Goal: Information Seeking & Learning: Learn about a topic

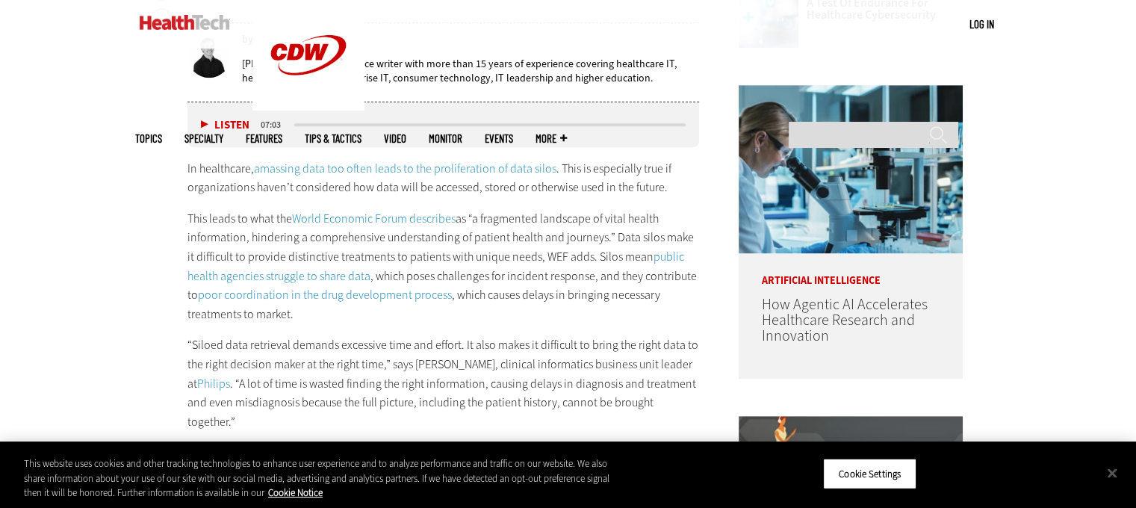
scroll to position [804, 0]
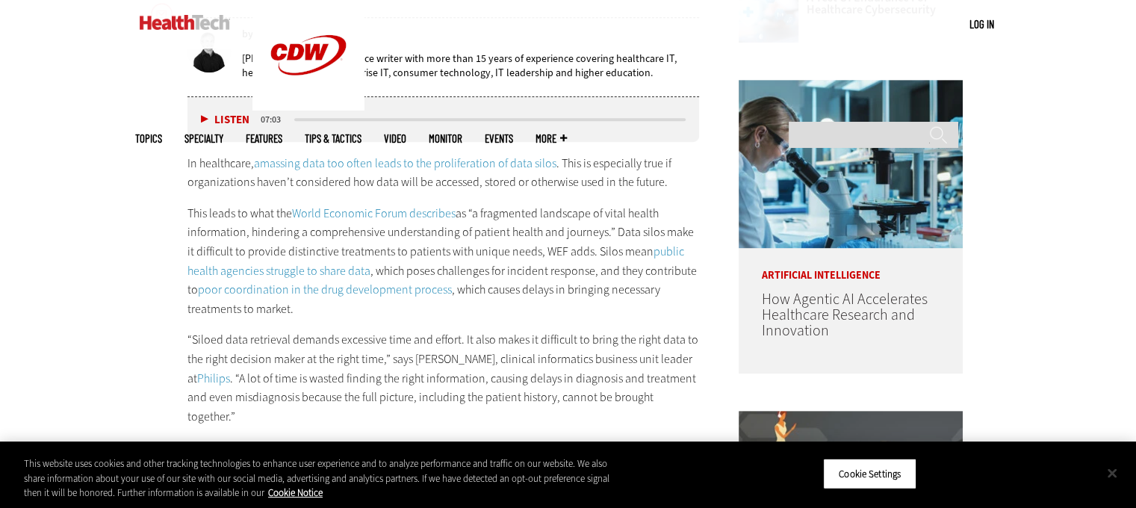
click at [1108, 477] on button "Close" at bounding box center [1112, 472] width 33 height 33
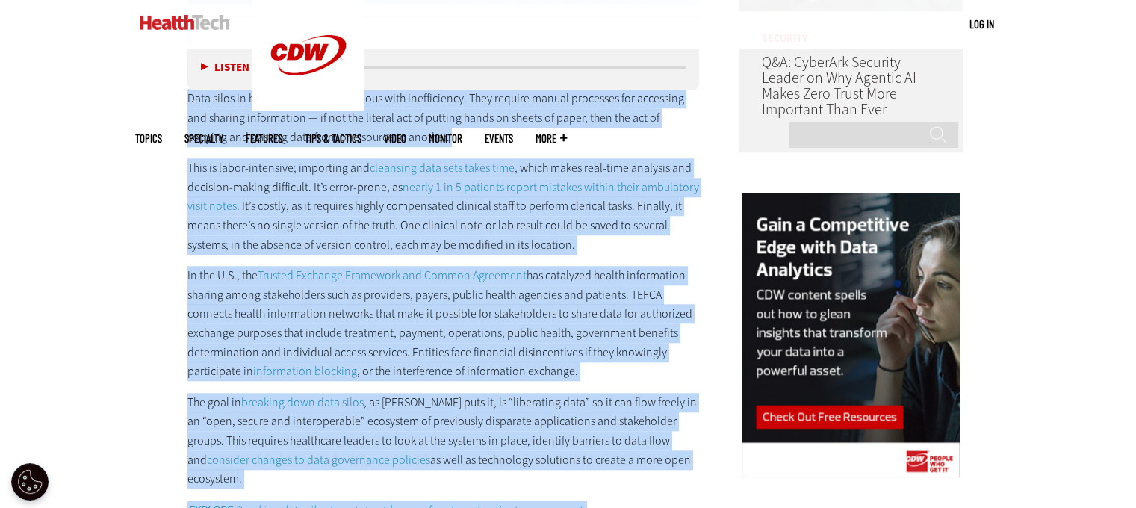
scroll to position [1814, 0]
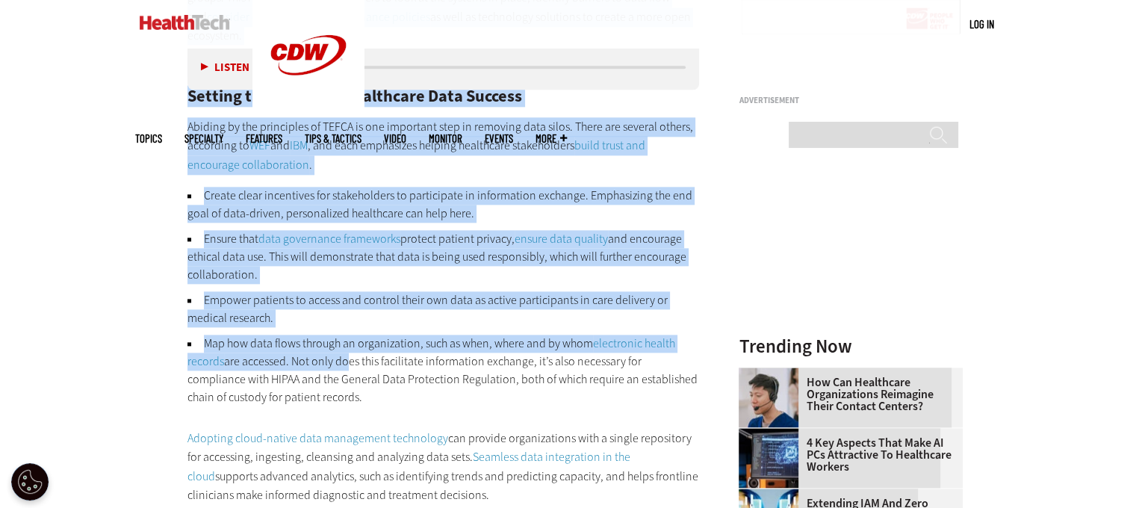
drag, startPoint x: 161, startPoint y: 159, endPoint x: 370, endPoint y: 246, distance: 226.4
click at [370, 246] on article "[DATE] Twitter Facebook LinkedIn Reddit Flipboard Email Data Analytics How Do D…" at bounding box center [429, 233] width 542 height 2924
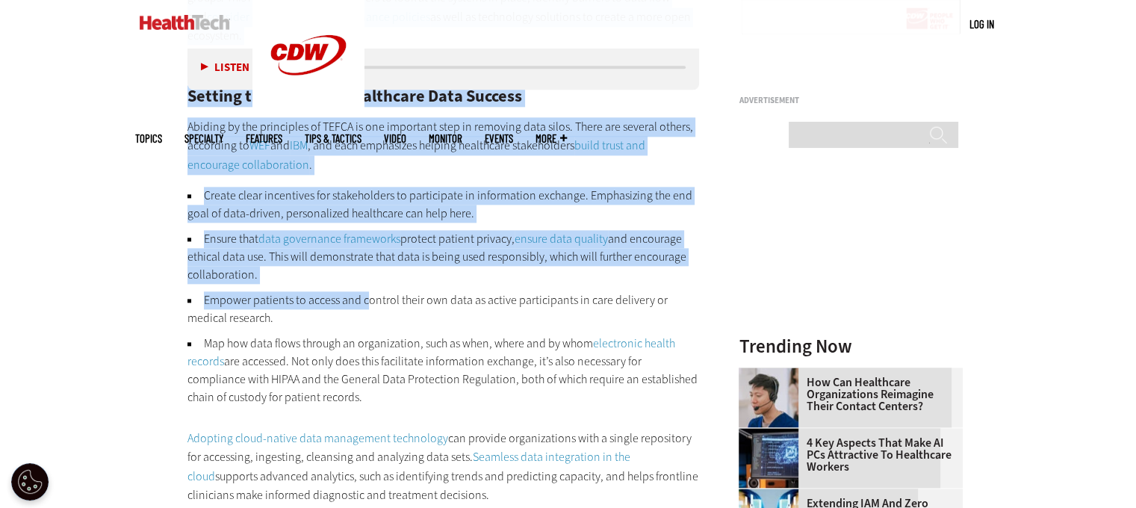
click at [607, 230] on li "Ensure that data governance frameworks protect patient privacy, ensure data qua…" at bounding box center [443, 257] width 512 height 54
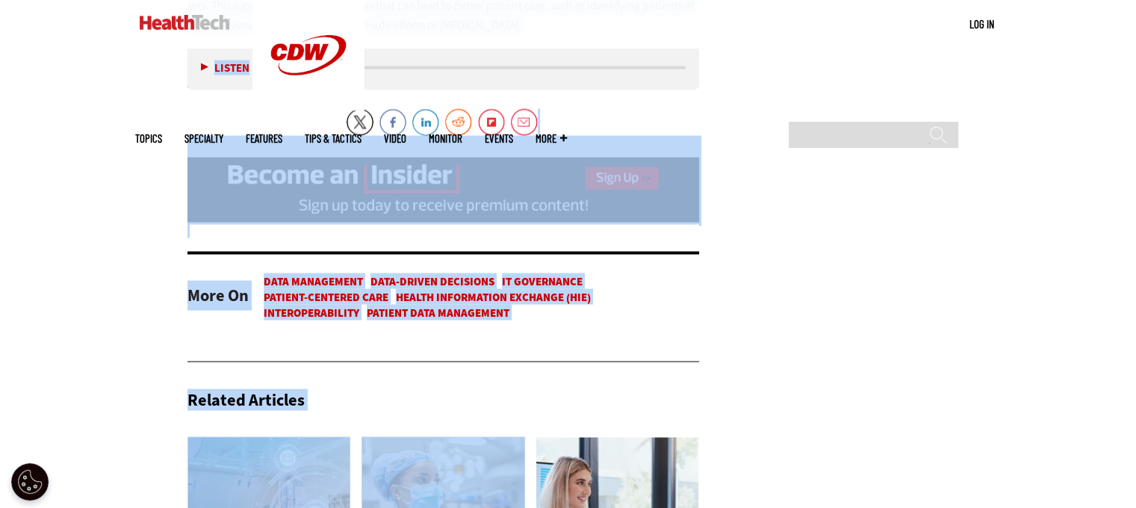
scroll to position [3345, 0]
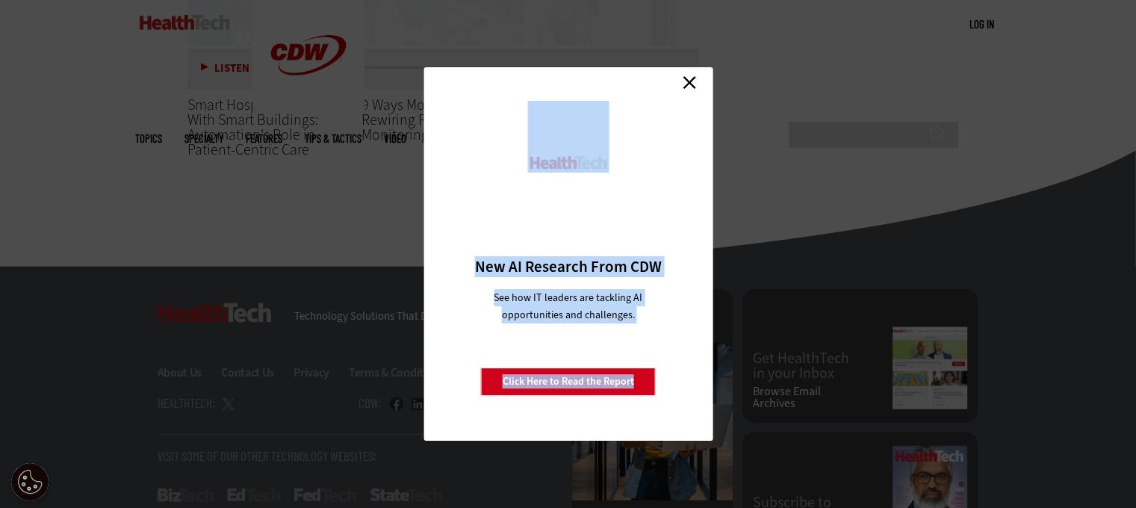
drag, startPoint x: 187, startPoint y: 141, endPoint x: 669, endPoint y: 63, distance: 488.0
click at [678, 74] on link "Close" at bounding box center [689, 82] width 22 height 22
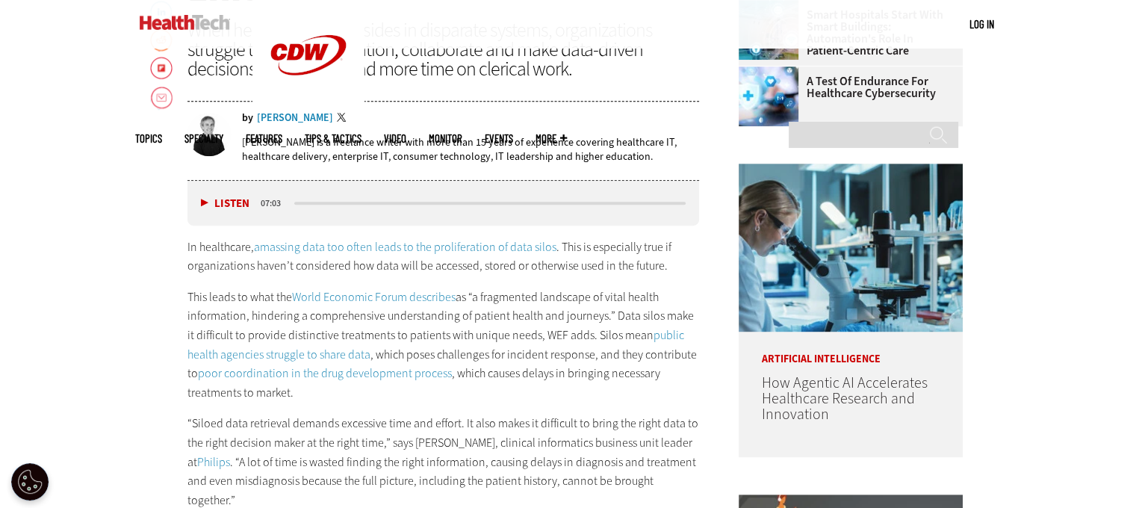
scroll to position [457, 0]
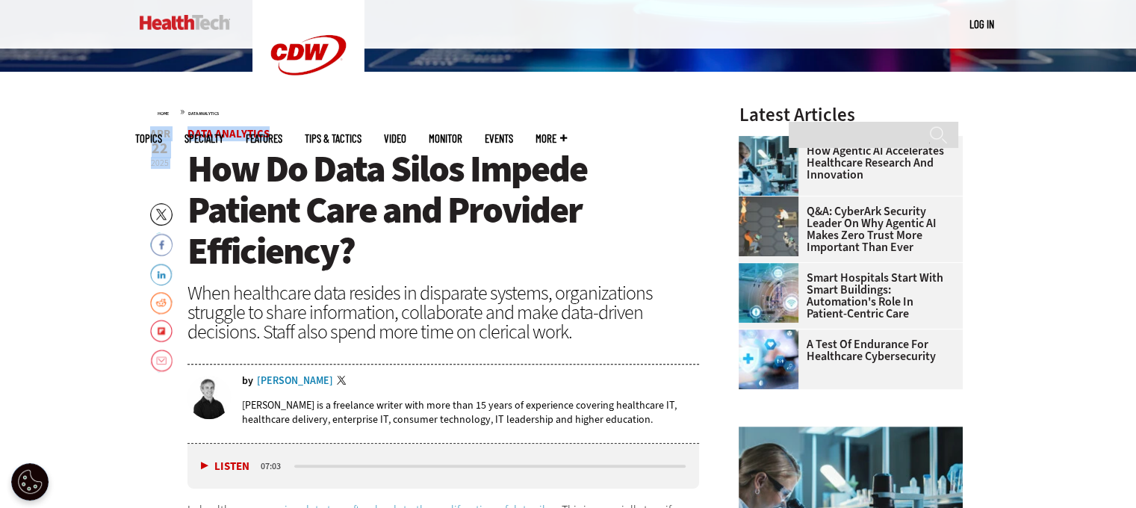
drag, startPoint x: 556, startPoint y: 350, endPoint x: 191, endPoint y: 171, distance: 406.6
copy article "Lor Ip Dolo Sitam Consec Adipisc Elit sed Doeiusmo Temporinci? Utla etdolorema …"
click at [627, 227] on h1 "How Do Data Silos Impede Patient Care and Provider Efficiency?" at bounding box center [443, 210] width 512 height 123
click at [570, 128] on span "Data Analytics" at bounding box center [443, 133] width 512 height 11
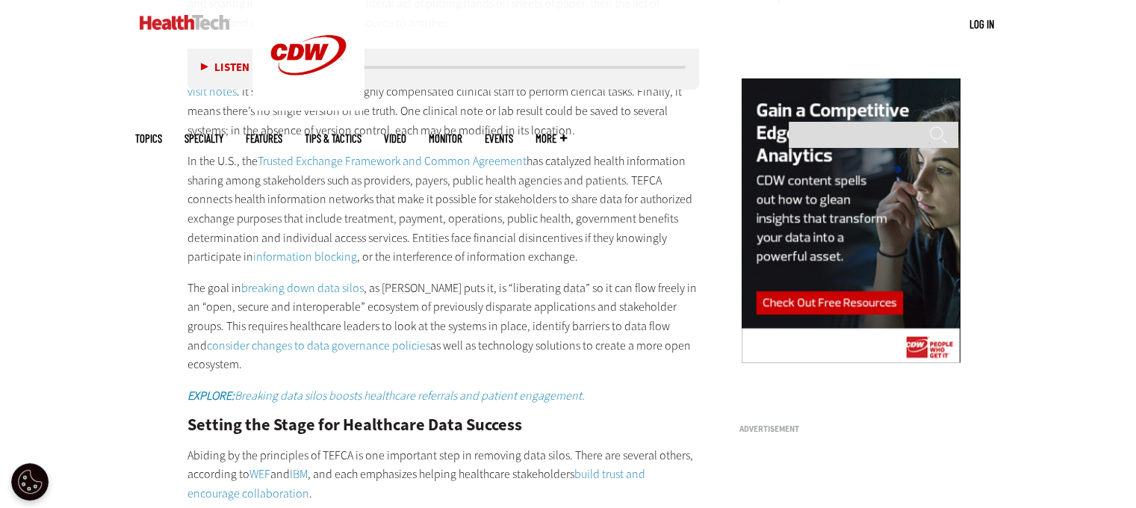
scroll to position [1491, 0]
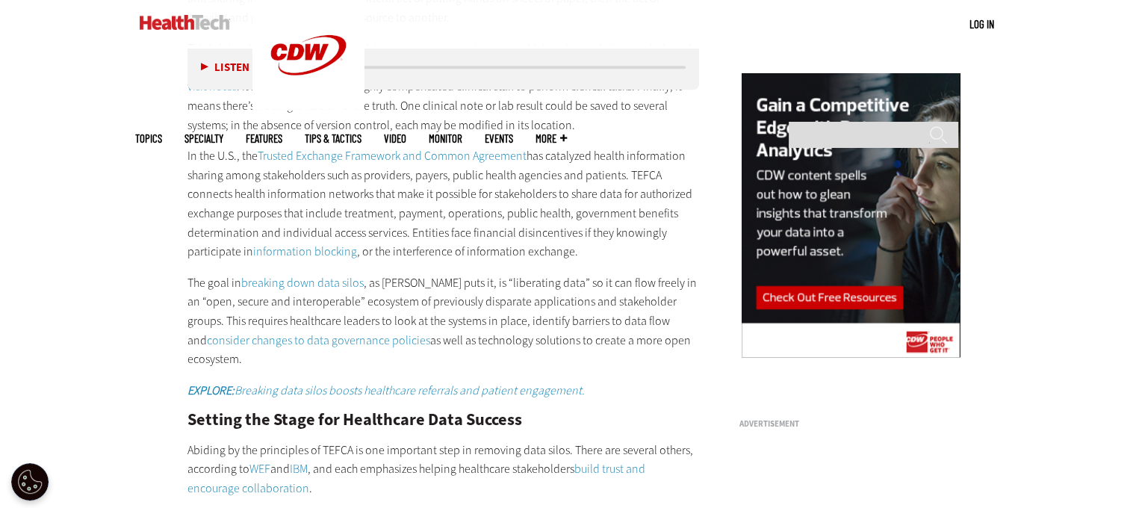
click at [1114, 193] on div "Become an Insider Sign up [DATE] to receive premium content! Sign Up MENU Log i…" at bounding box center [568, 495] width 1136 height 3972
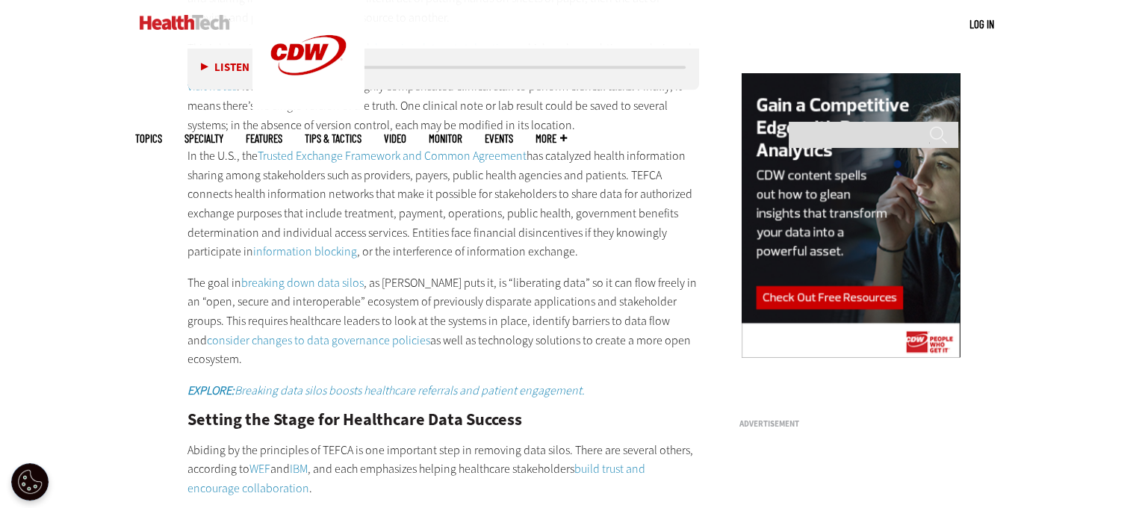
click at [1105, 173] on div "Become an Insider Sign up [DATE] to receive premium content! Sign Up MENU Log i…" at bounding box center [568, 495] width 1136 height 3972
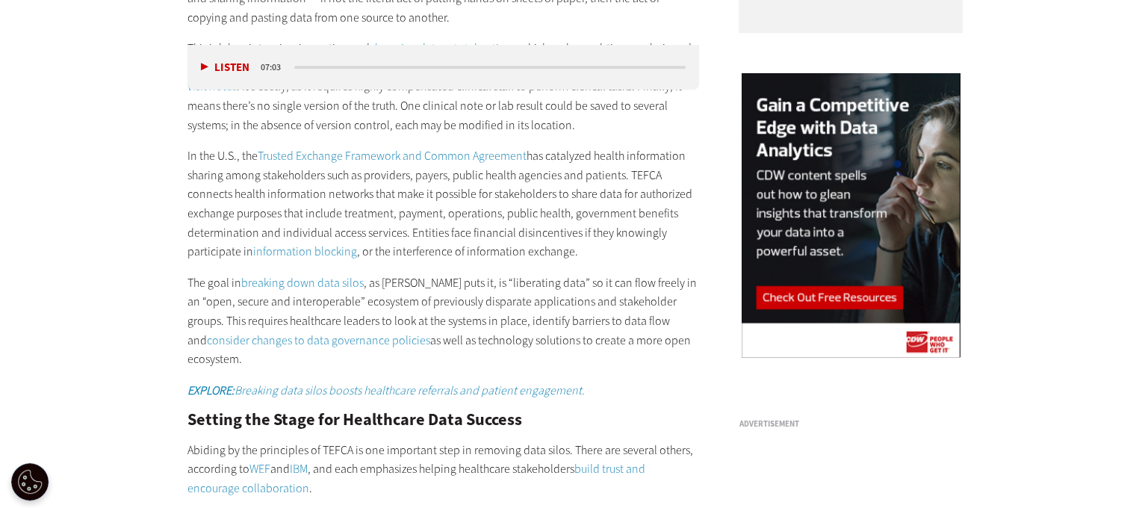
scroll to position [0, 0]
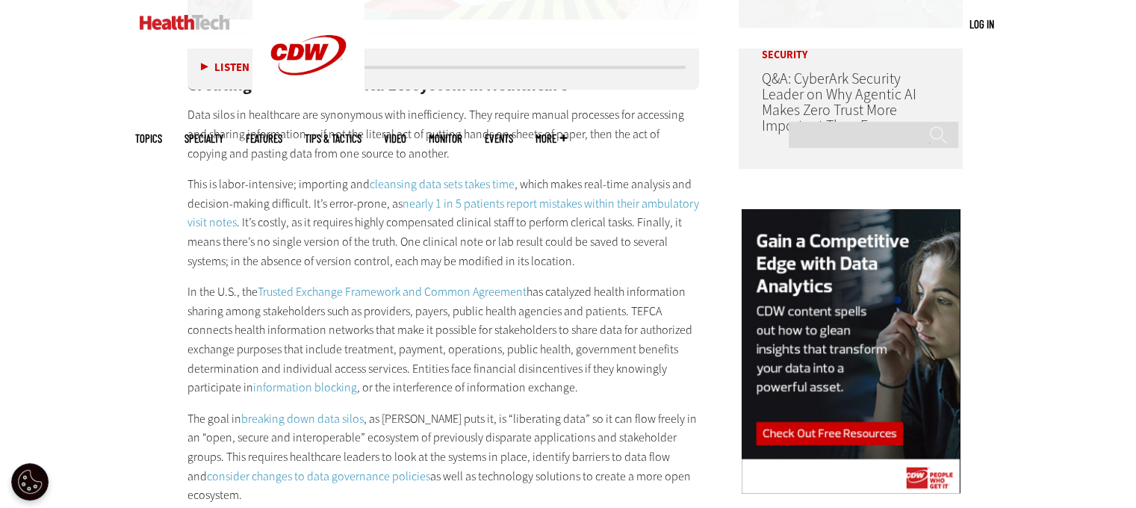
click at [666, 213] on p "This is labor-intensive; importing and cleansing data sets takes time , which m…" at bounding box center [443, 223] width 512 height 96
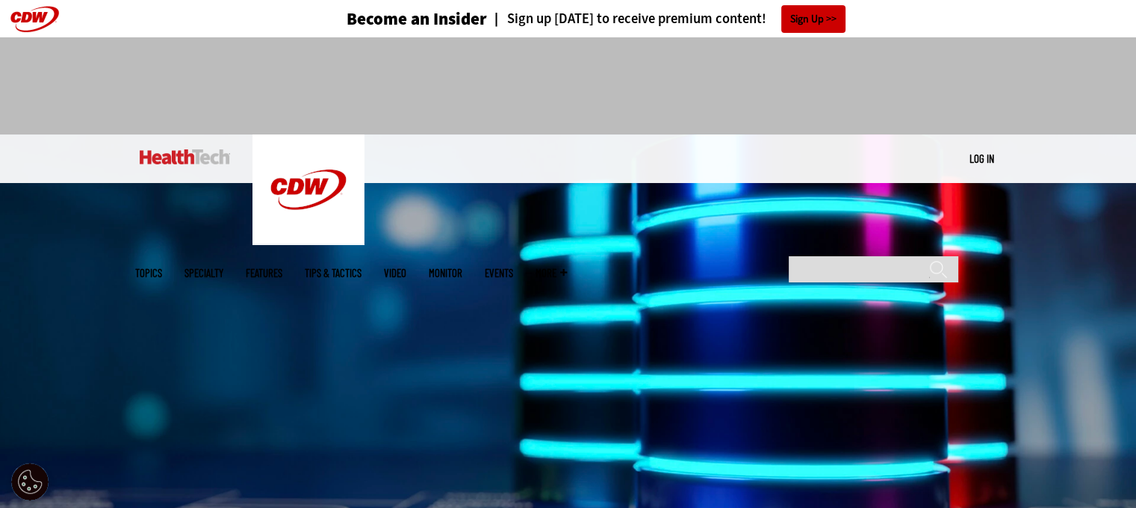
click at [656, 65] on div at bounding box center [568, 85] width 1136 height 97
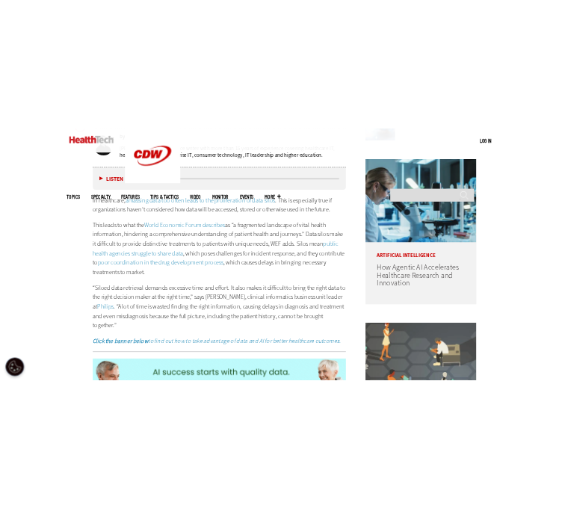
scroll to position [826, 0]
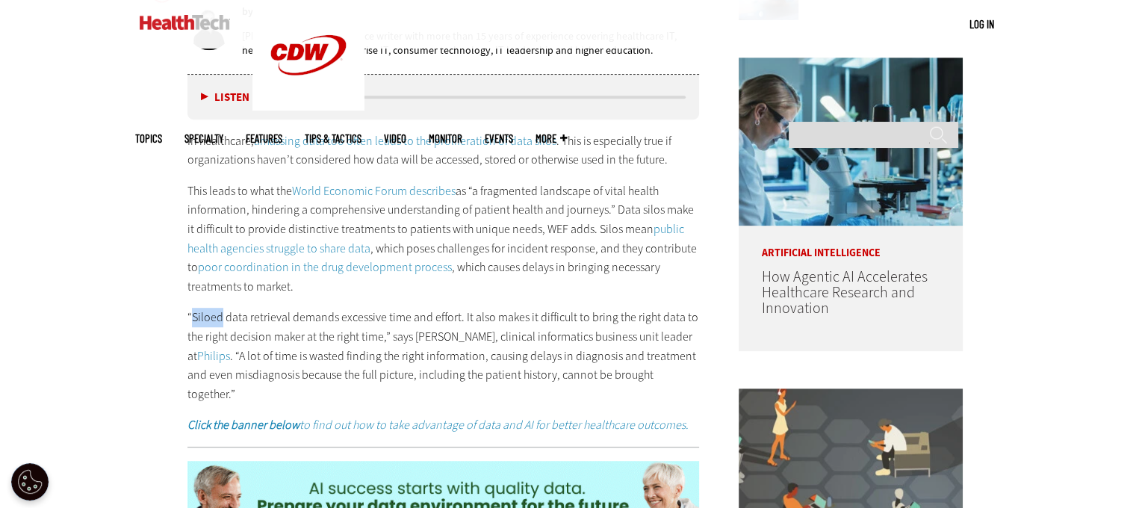
drag, startPoint x: 190, startPoint y: 317, endPoint x: 218, endPoint y: 317, distance: 28.4
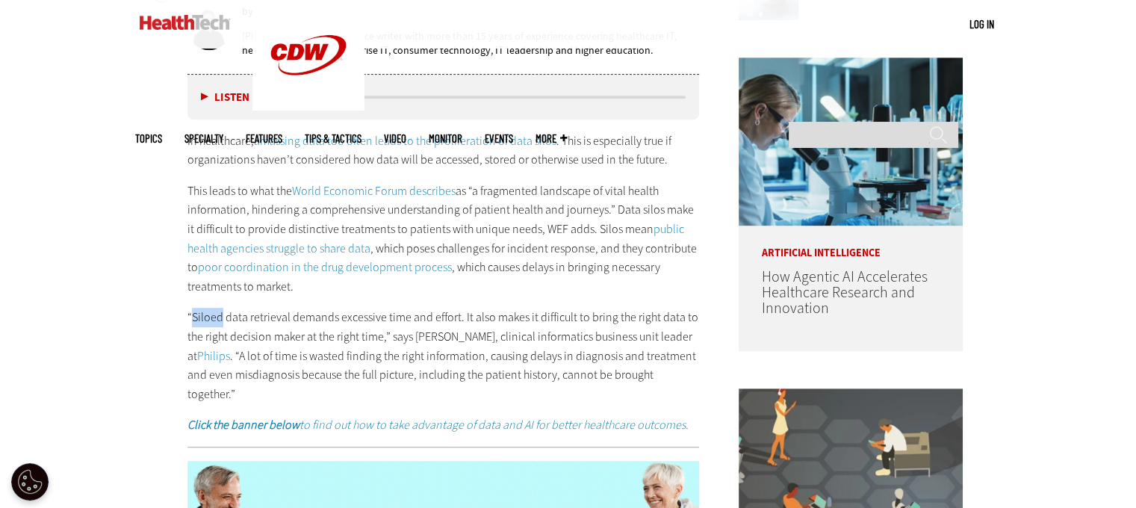
click at [218, 317] on p "“Siloed data retrieval demands excessive time and effort. It also makes it diff…" at bounding box center [443, 356] width 512 height 96
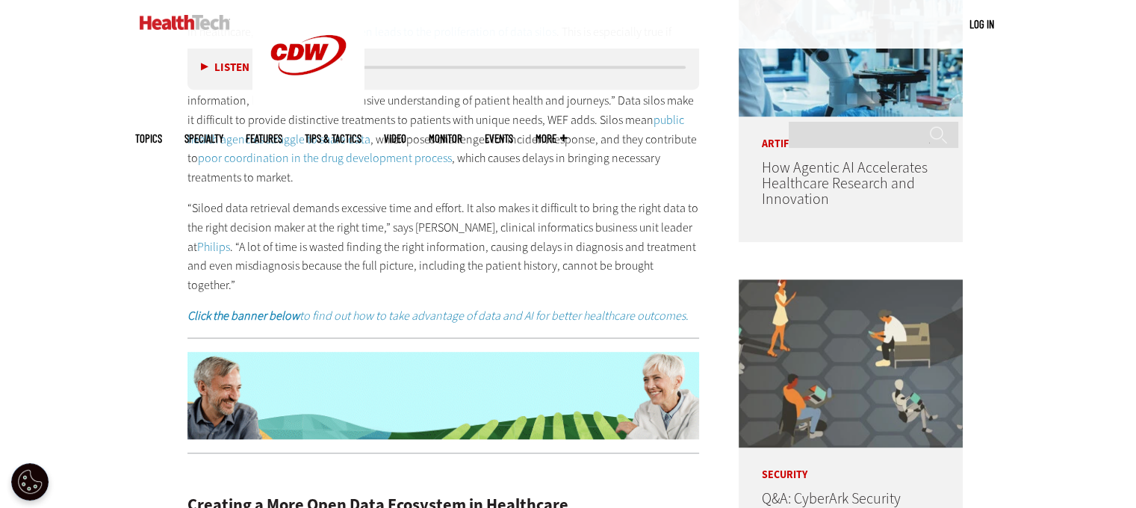
scroll to position [930, 0]
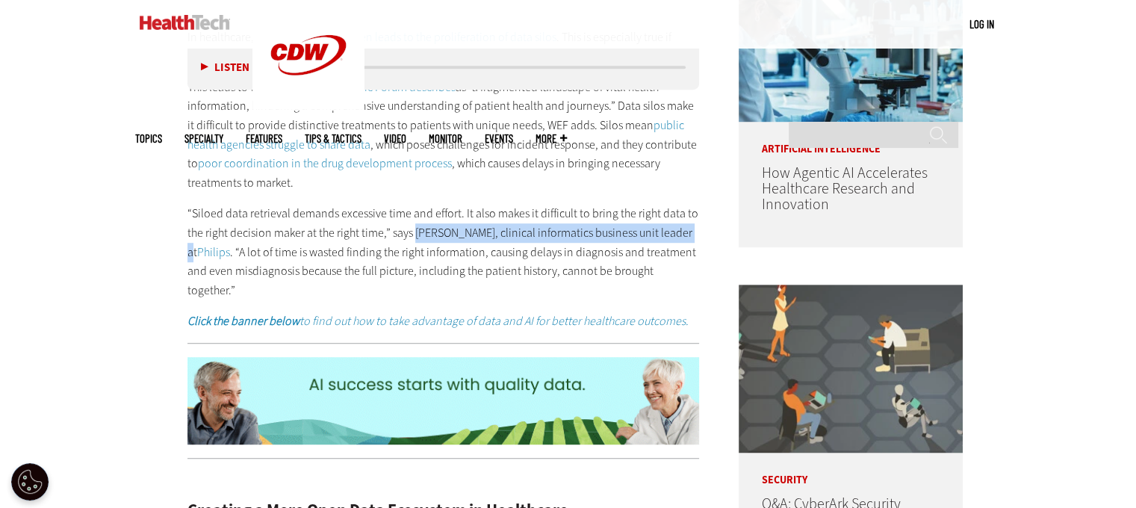
drag, startPoint x: 415, startPoint y: 235, endPoint x: 677, endPoint y: 236, distance: 262.2
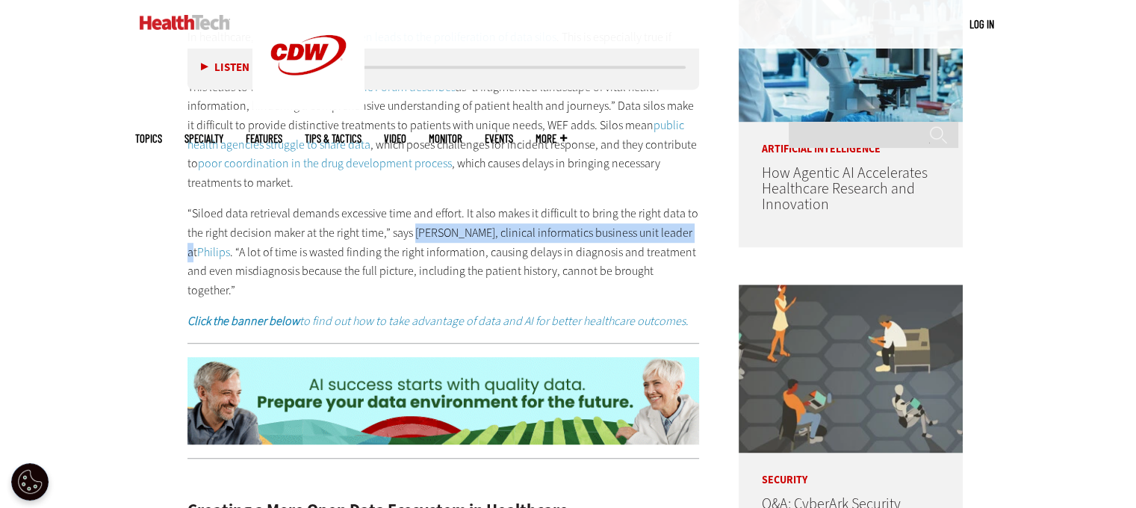
click at [677, 236] on p "“Siloed data retrieval demands excessive time and effort. It also makes it diff…" at bounding box center [443, 252] width 512 height 96
copy p "Martijn Hartjes, clinical informatics business unit leader"
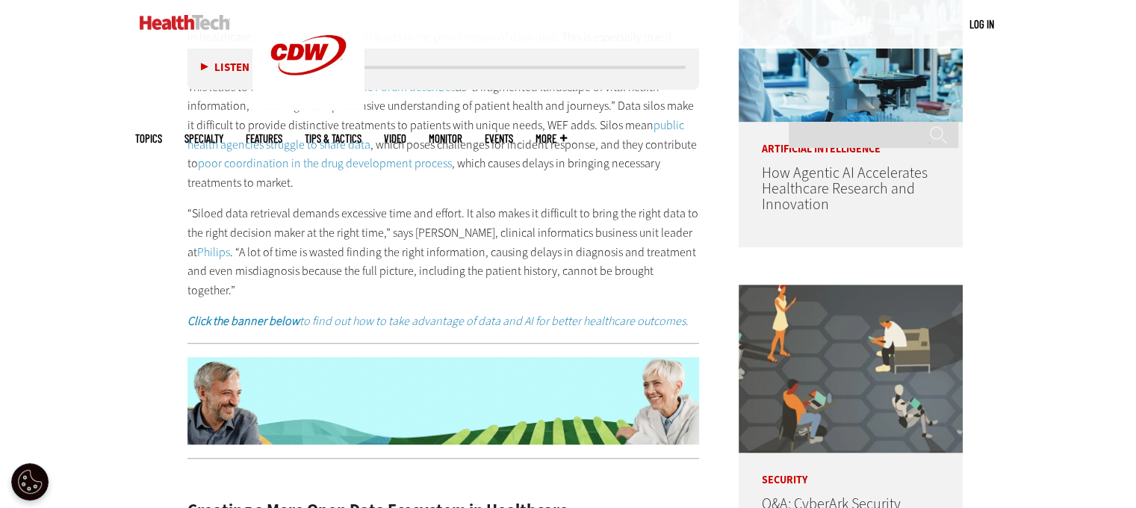
click at [387, 187] on p "This leads to what the World Economic Forum describes as “a fragmented landscap…" at bounding box center [443, 135] width 512 height 115
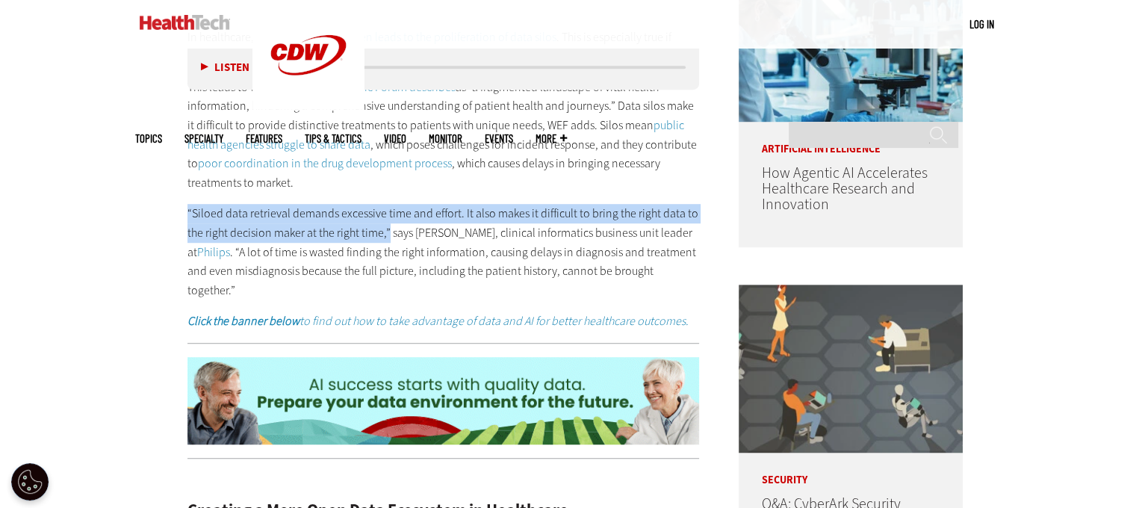
drag, startPoint x: 184, startPoint y: 209, endPoint x: 388, endPoint y: 229, distance: 204.9
copy p "“Siloed data retrieval demands excessive time and effort. It also makes it diff…"
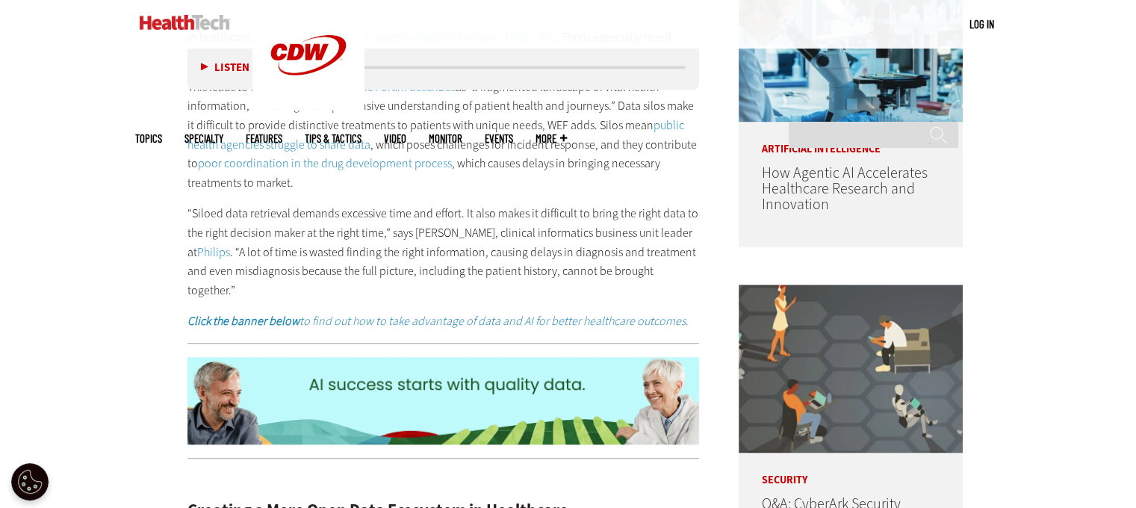
click at [597, 179] on p "This leads to what the World Economic Forum describes as “a fragmented landscap…" at bounding box center [443, 135] width 512 height 115
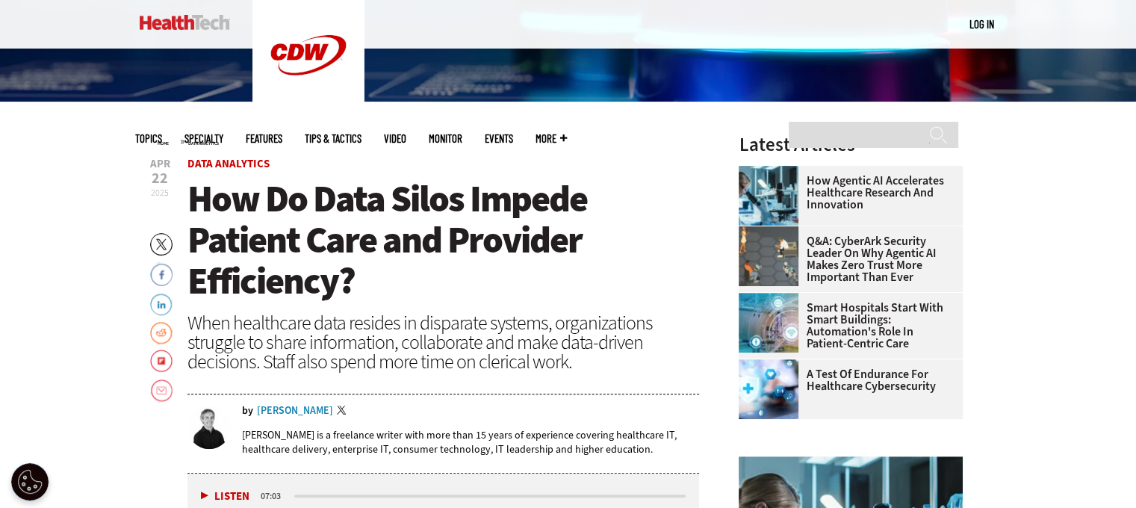
scroll to position [407, 0]
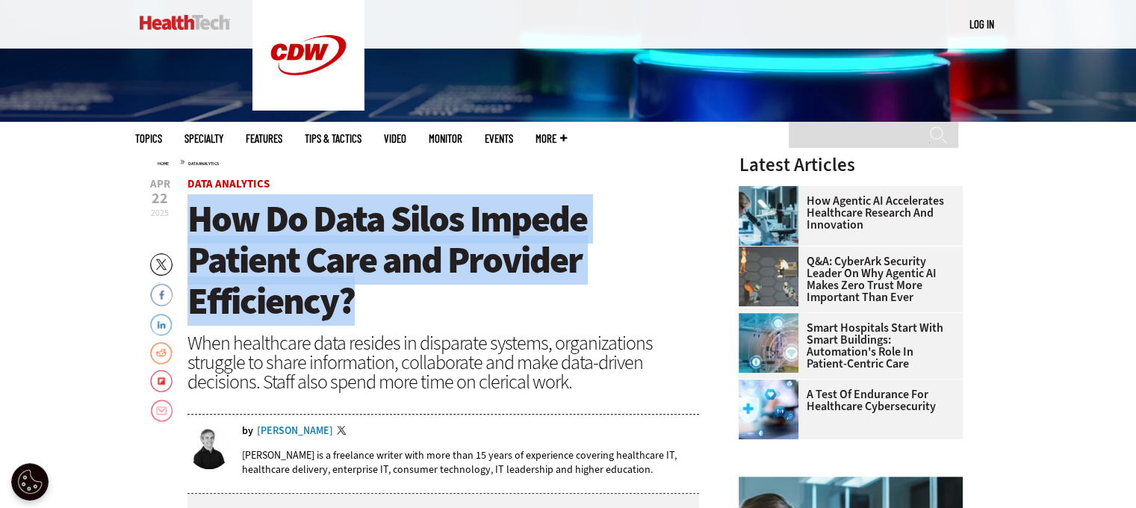
drag, startPoint x: 353, startPoint y: 303, endPoint x: 182, endPoint y: 229, distance: 185.7
copy span "How Do Data Silos Impede Patient Care and Provider Efficiency?"
click at [606, 285] on h1 "How Do Data Silos Impede Patient Care and Provider Efficiency?" at bounding box center [443, 260] width 512 height 123
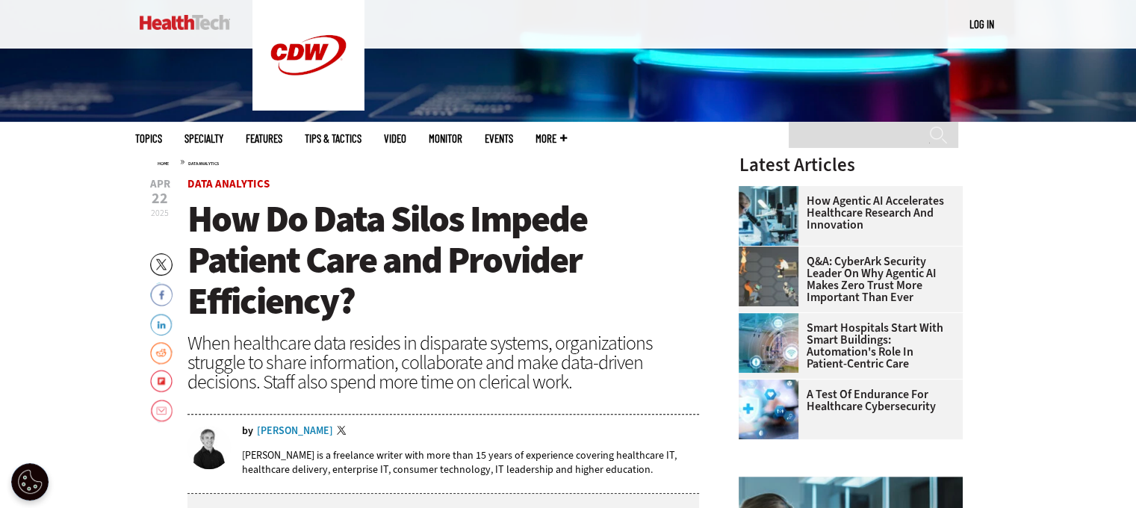
click at [642, 184] on span "Data Analytics" at bounding box center [443, 184] width 512 height 11
